Goal: Task Accomplishment & Management: Manage account settings

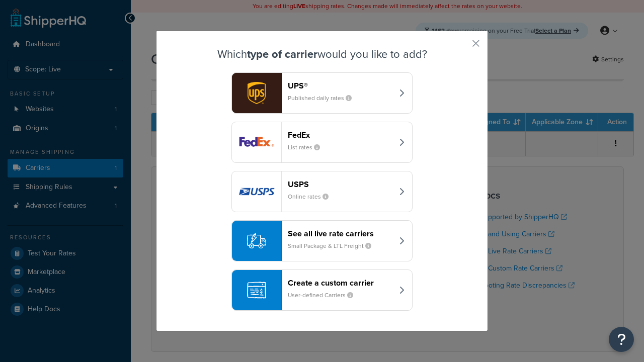
scroll to position [49, 0]
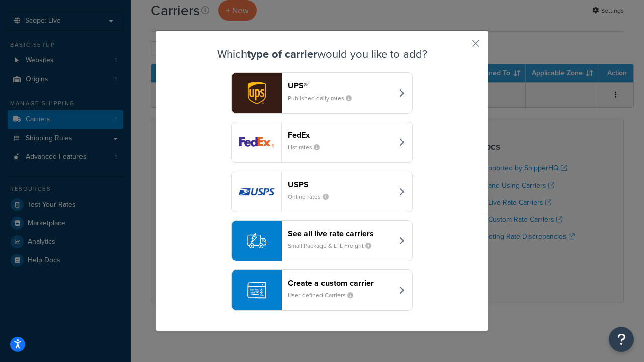
click at [340, 135] on header "FedEx" at bounding box center [340, 135] width 105 height 10
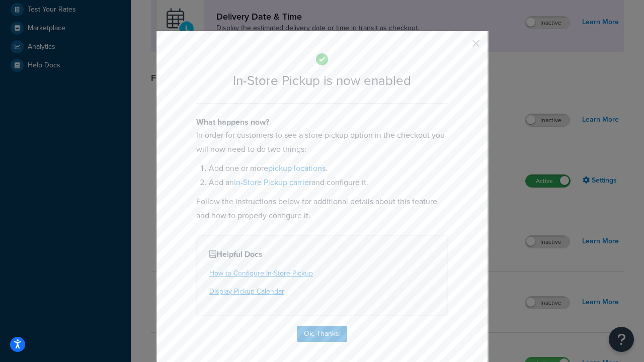
scroll to position [282, 0]
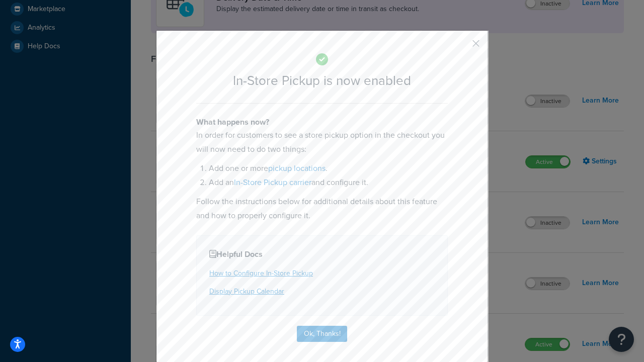
click at [461, 47] on button "button" at bounding box center [461, 47] width 3 height 3
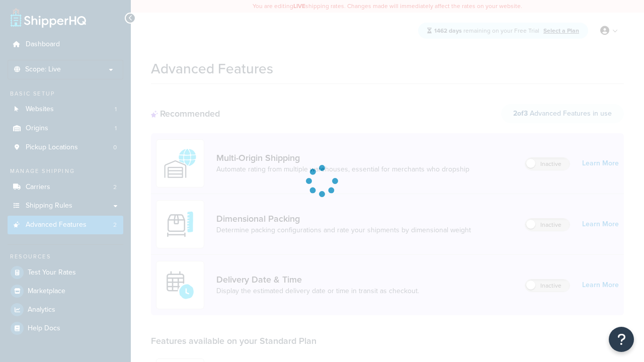
scroll to position [263, 0]
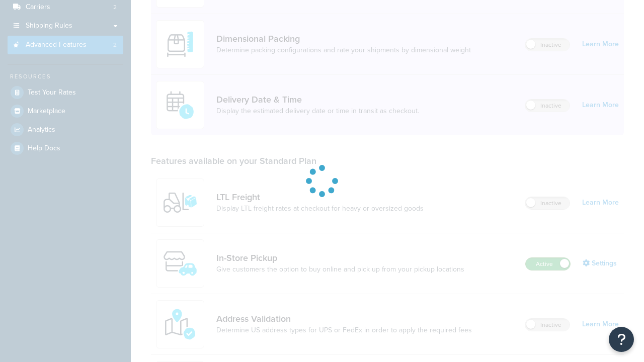
click at [548, 258] on label "Active" at bounding box center [548, 264] width 44 height 12
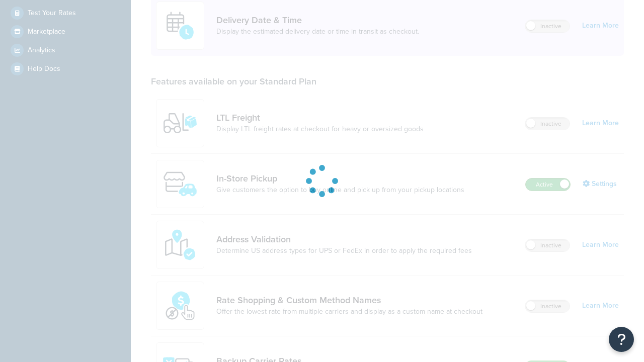
scroll to position [0, 0]
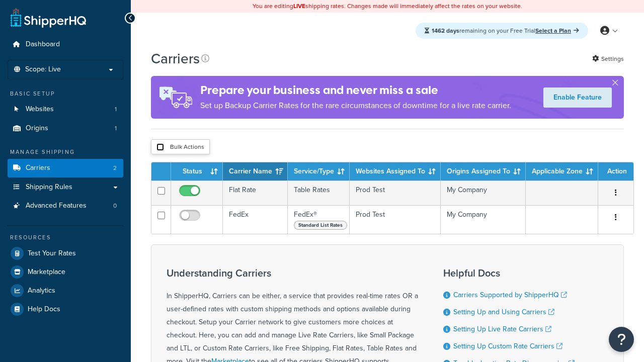
click at [160, 149] on input "checkbox" at bounding box center [161, 147] width 8 height 8
checkbox input "true"
click at [0, 0] on button "Delete" at bounding box center [0, 0] width 0 height 0
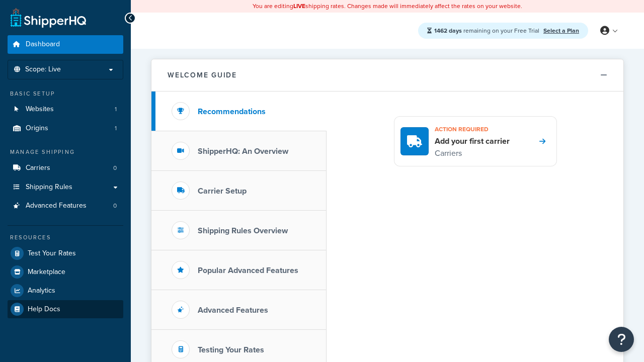
click at [65, 309] on link "Help Docs" at bounding box center [66, 310] width 116 height 18
